Goal: Find specific page/section: Find specific page/section

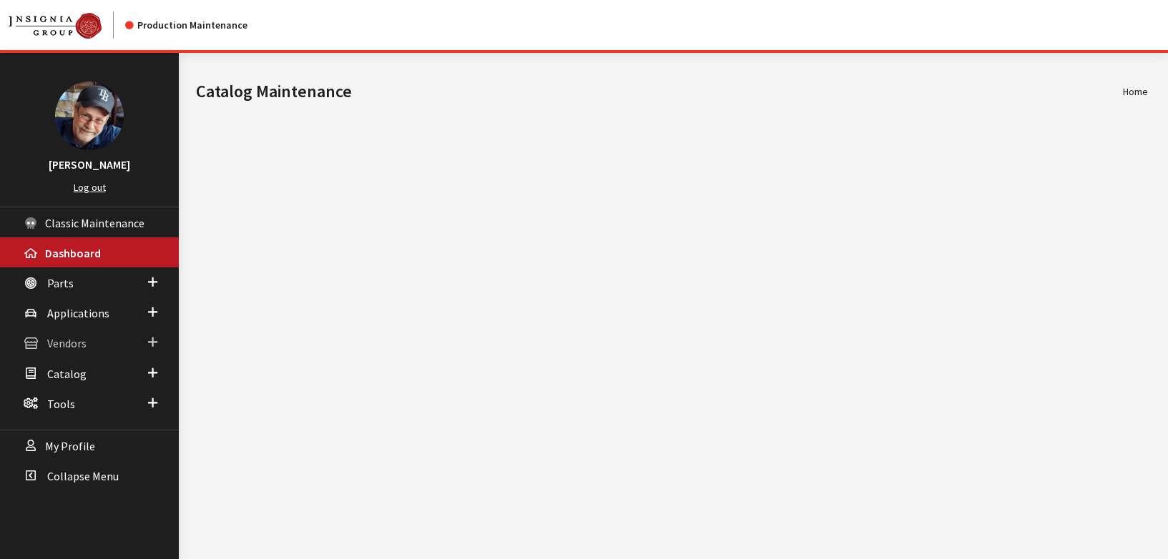
click at [64, 343] on span "Vendors" at bounding box center [66, 344] width 39 height 14
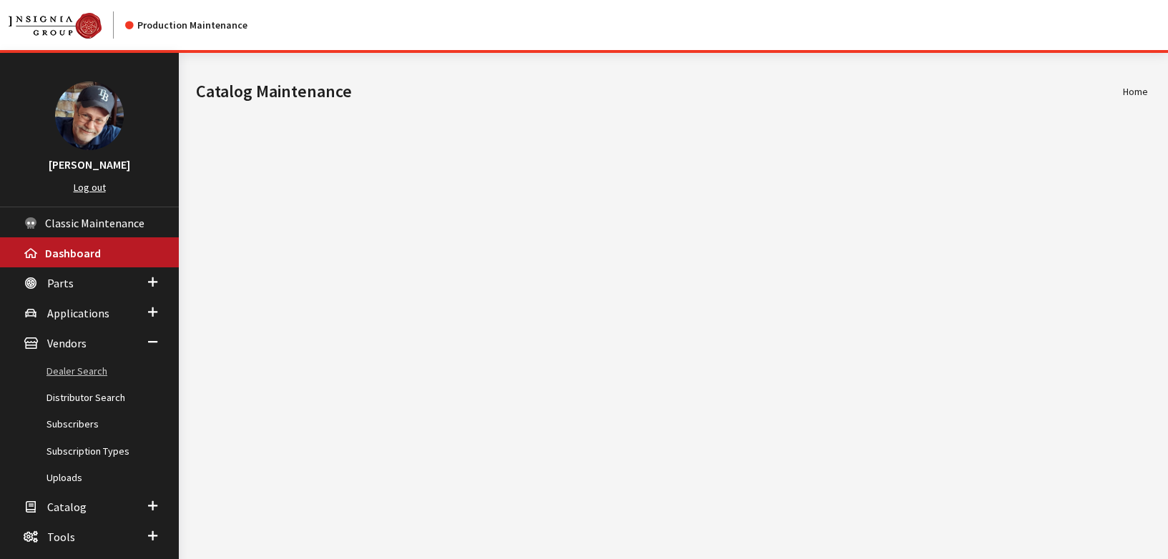
click at [62, 370] on link "Dealer Search" at bounding box center [89, 371] width 179 height 26
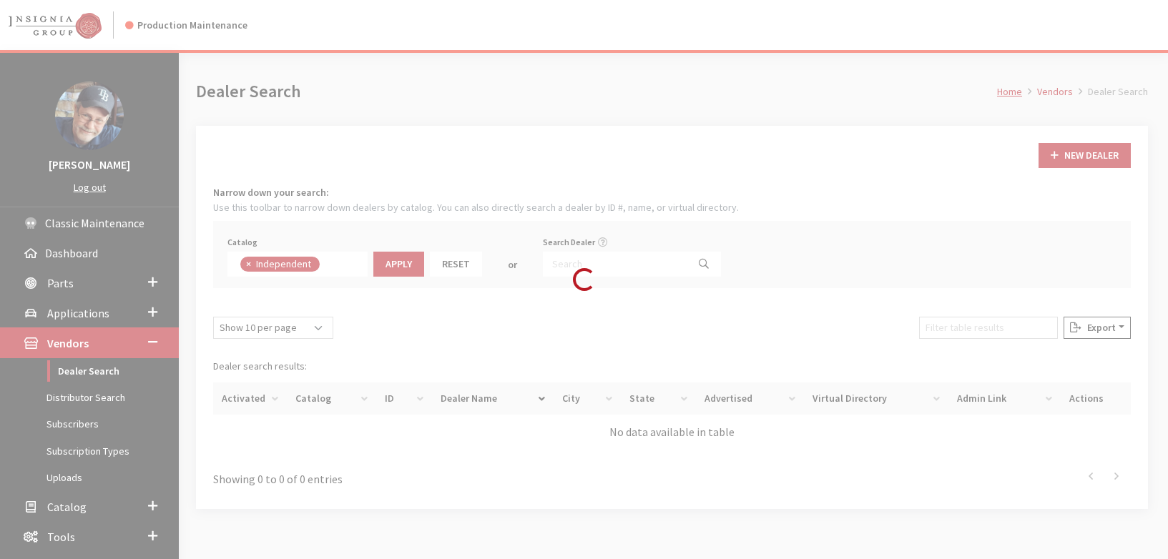
scroll to position [103, 0]
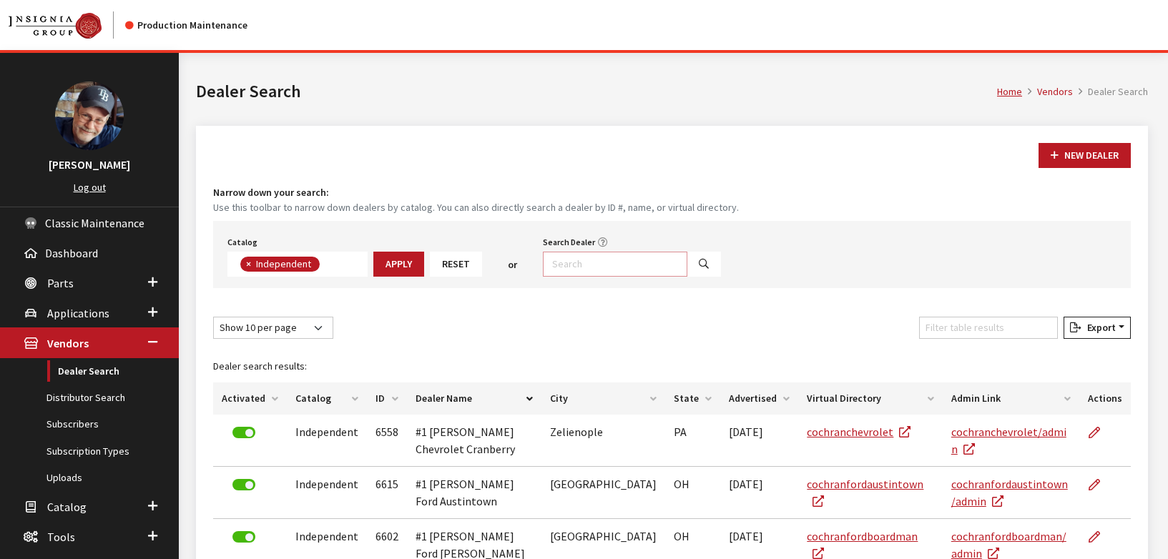
click at [583, 267] on input "Search Dealer" at bounding box center [615, 264] width 144 height 25
paste input "4785"
type input "4785"
click at [690, 270] on button "Search" at bounding box center [703, 264] width 34 height 25
select select
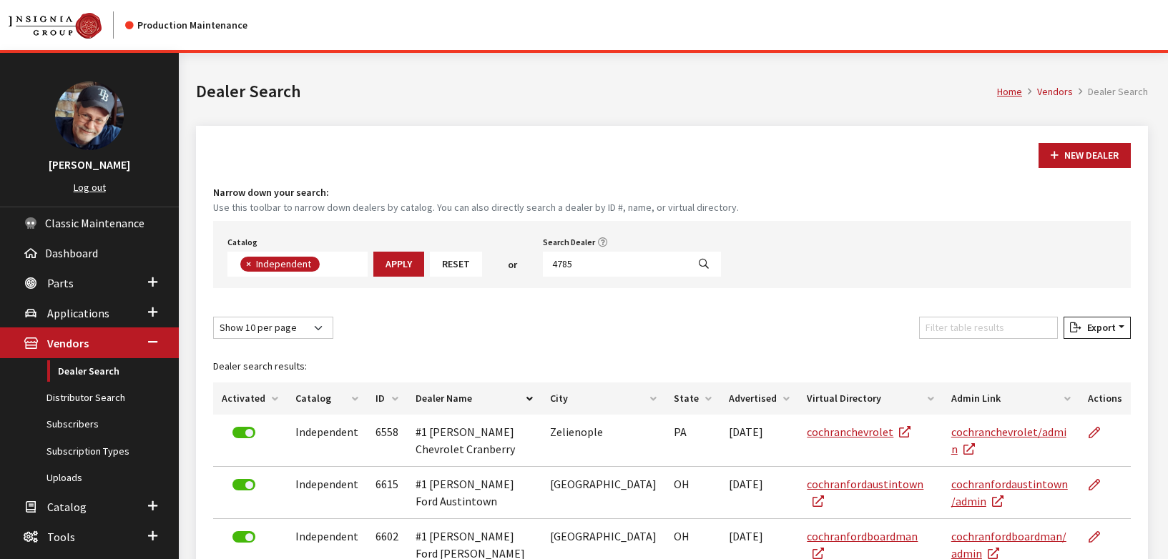
scroll to position [149, 0]
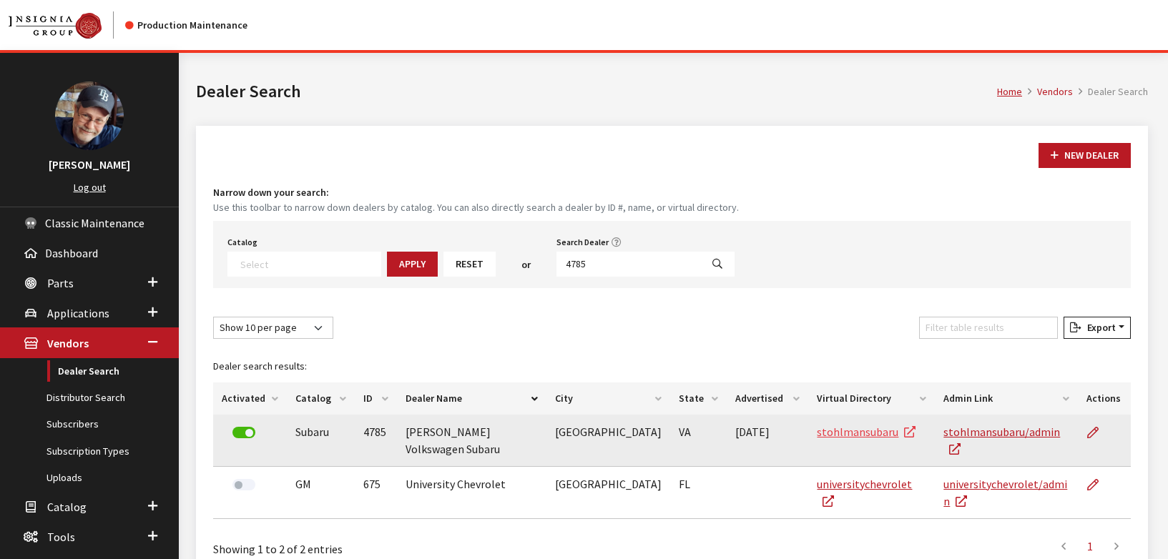
click at [817, 429] on link "stohlmansubaru" at bounding box center [866, 432] width 99 height 14
